Goal: Register for event/course

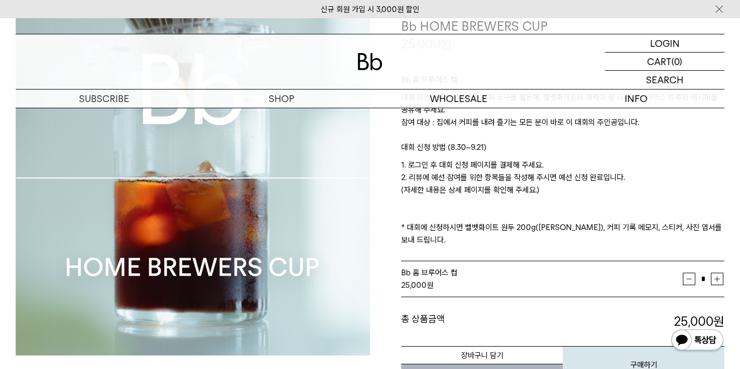
scroll to position [116, 0]
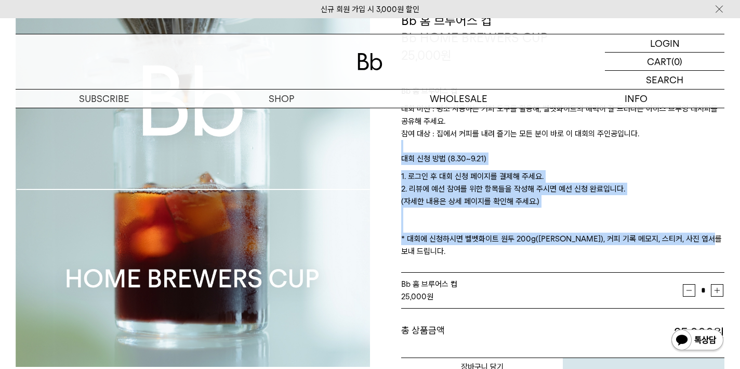
drag, startPoint x: 527, startPoint y: 148, endPoint x: 554, endPoint y: 246, distance: 102.4
click at [554, 246] on div "Bb 홈 브루어스 컵 대회 미션 : 평소 사용하는 커피 도구를 활용해, 벨벳화이트의 매력이 잘 드러나는 아이스 브루잉 레시피를 공유해 주세요.…" at bounding box center [562, 168] width 323 height 209
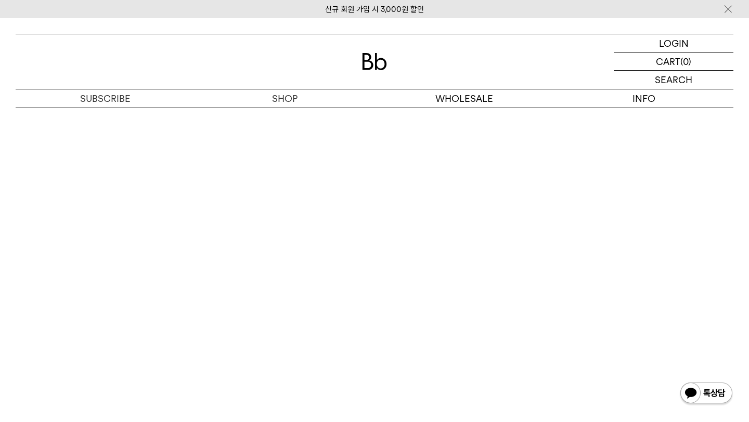
scroll to position [5188, 0]
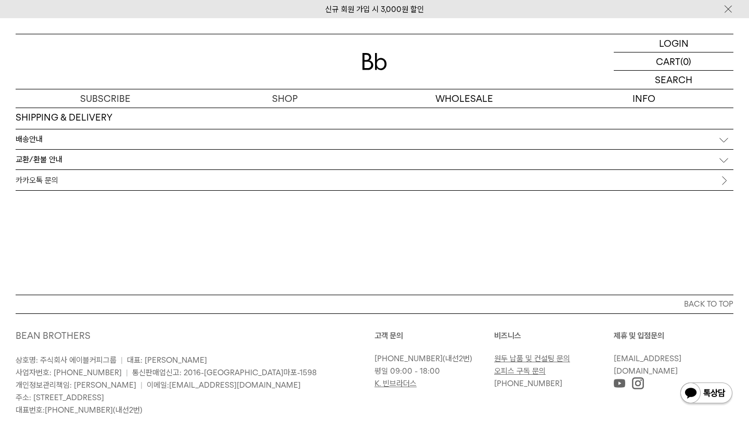
scroll to position [5593, 0]
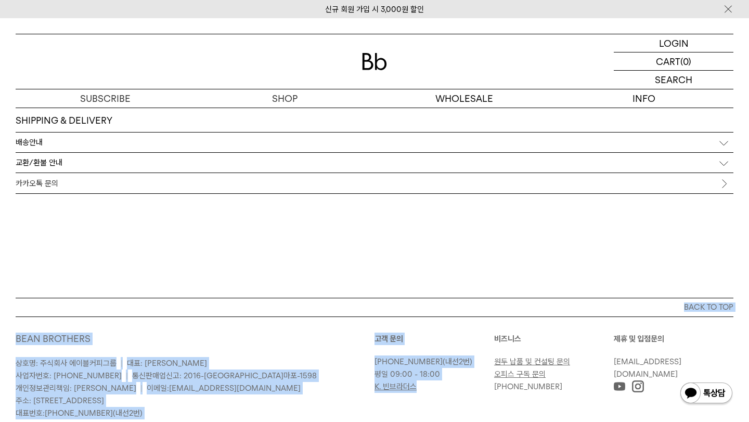
drag, startPoint x: 432, startPoint y: 384, endPoint x: 422, endPoint y: 260, distance: 124.1
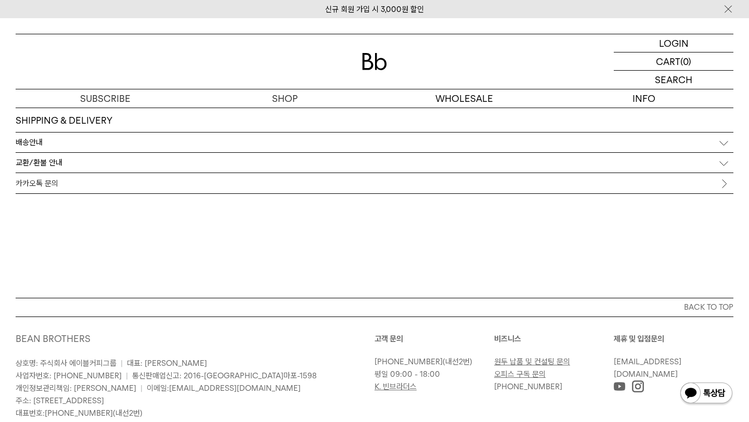
click at [400, 368] on link "K. 빈브라더스" at bounding box center [395, 386] width 42 height 9
drag, startPoint x: 562, startPoint y: 389, endPoint x: 556, endPoint y: 325, distance: 64.8
click at [556, 333] on div "고객 문의 [PHONE_NUMBER] (내선2번) 평일 09:00 - 18:00 K. 빈브라더스 [GEOGRAPHIC_DATA] 원두 납품 및…" at bounding box center [553, 376] width 359 height 86
click at [556, 333] on p "비즈니스" at bounding box center [554, 339] width 120 height 12
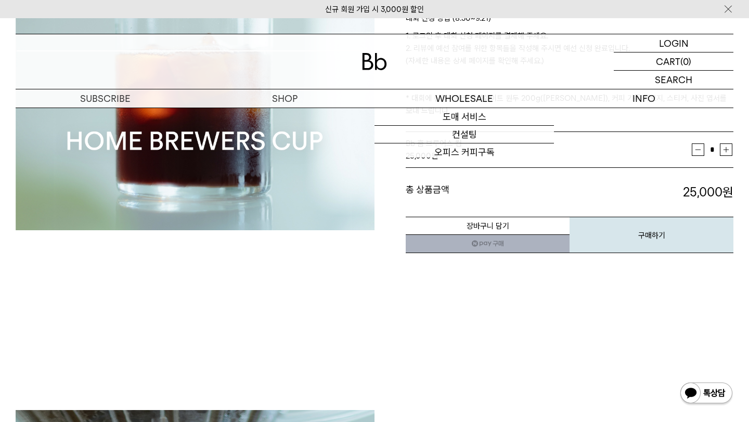
scroll to position [0, 0]
